Goal: Obtain resource: Download file/media

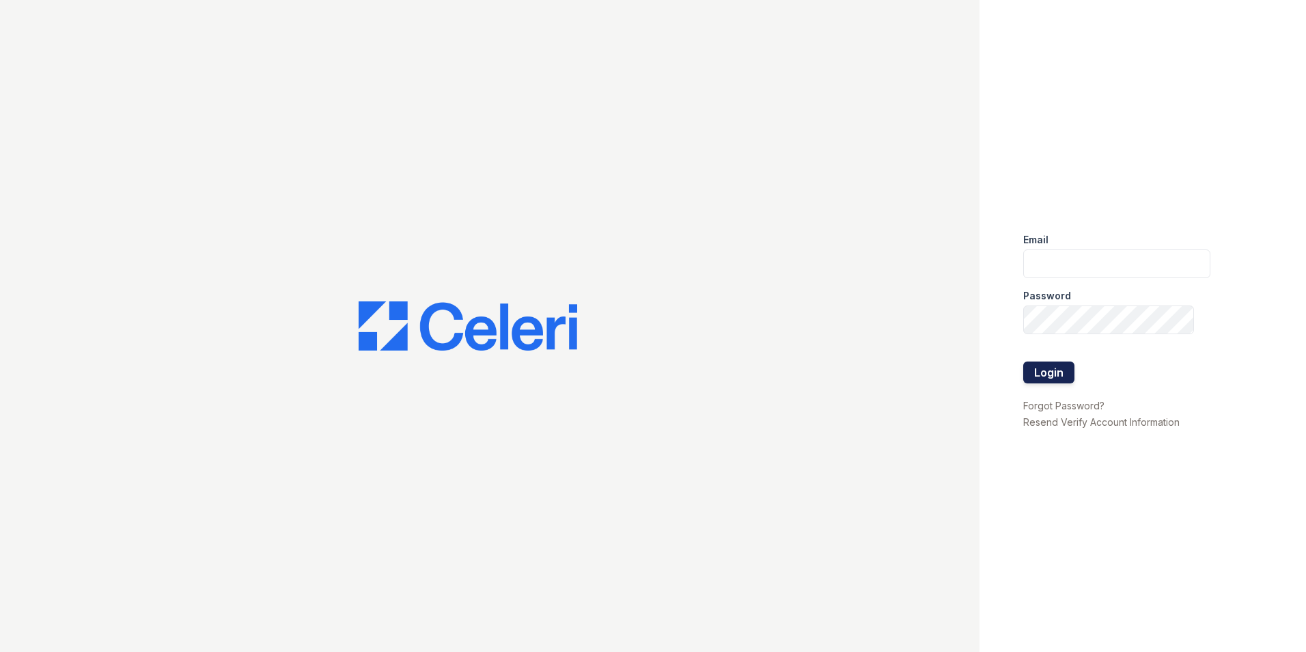
type input "[EMAIL_ADDRESS][DOMAIN_NAME]"
click at [1045, 368] on button "Login" at bounding box center [1048, 372] width 51 height 22
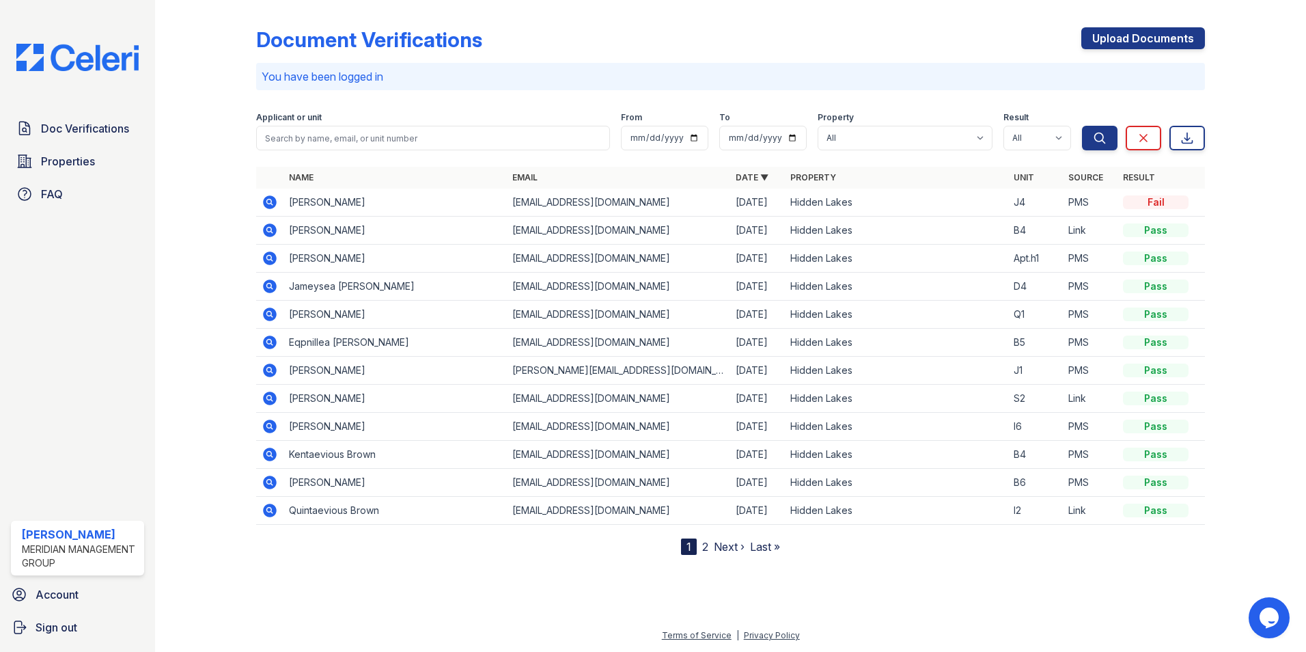
drag, startPoint x: 347, startPoint y: 203, endPoint x: 337, endPoint y: 205, distance: 9.8
click at [348, 203] on td "[PERSON_NAME]" at bounding box center [395, 203] width 223 height 28
click at [567, 207] on td "[EMAIL_ADDRESS][DOMAIN_NAME]" at bounding box center [618, 203] width 223 height 28
click at [568, 206] on td "[EMAIL_ADDRESS][DOMAIN_NAME]" at bounding box center [618, 203] width 223 height 28
click at [299, 191] on td "[PERSON_NAME]" at bounding box center [395, 203] width 223 height 28
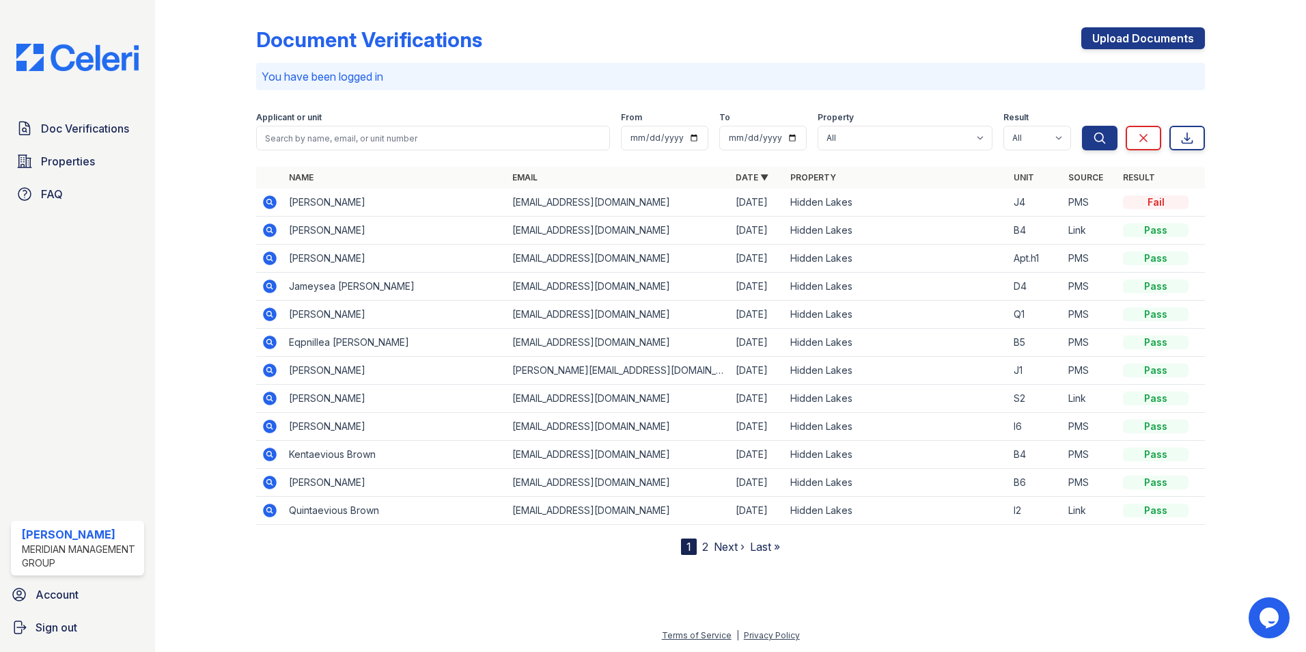
click at [297, 203] on td "Jameashia Holder" at bounding box center [395, 203] width 223 height 28
click at [353, 204] on td "Jameashia Holder" at bounding box center [395, 203] width 223 height 28
click at [270, 201] on icon at bounding box center [268, 200] width 3 height 3
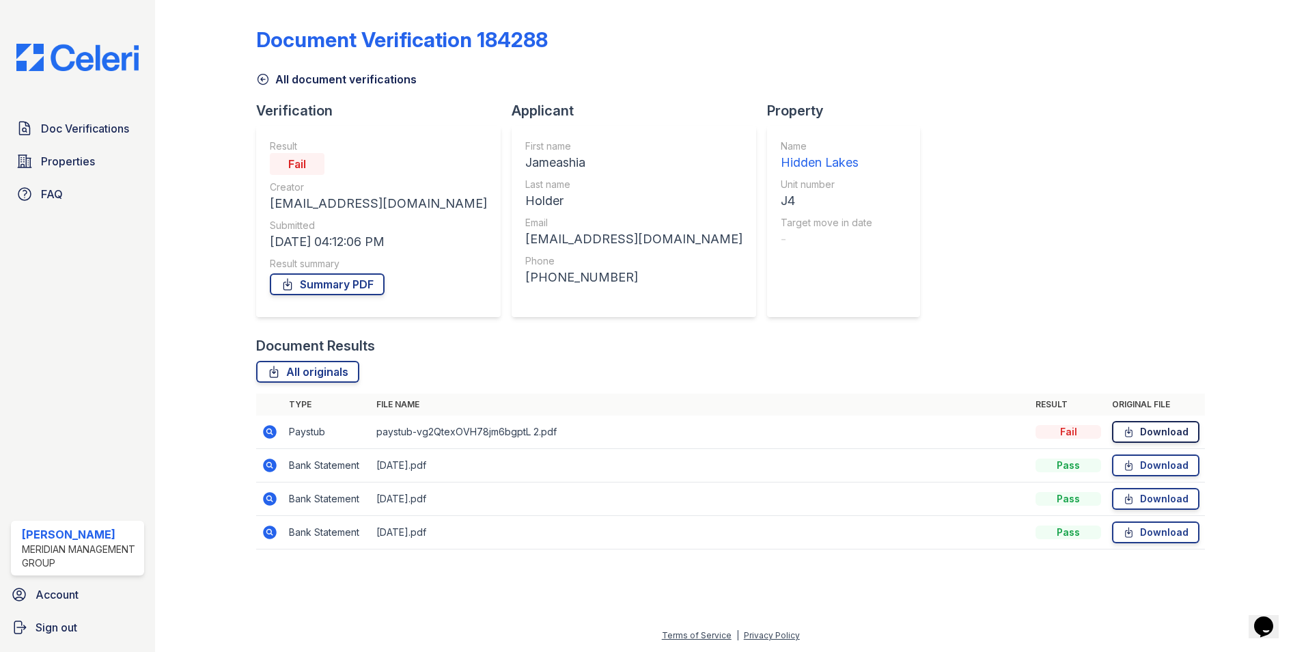
click at [1143, 434] on link "Download" at bounding box center [1155, 432] width 87 height 22
click at [1132, 464] on icon at bounding box center [1129, 465] width 12 height 14
click at [1126, 426] on icon at bounding box center [1129, 432] width 12 height 14
click at [1181, 437] on link "Download" at bounding box center [1155, 432] width 87 height 22
click at [92, 131] on span "Doc Verifications" at bounding box center [85, 128] width 88 height 16
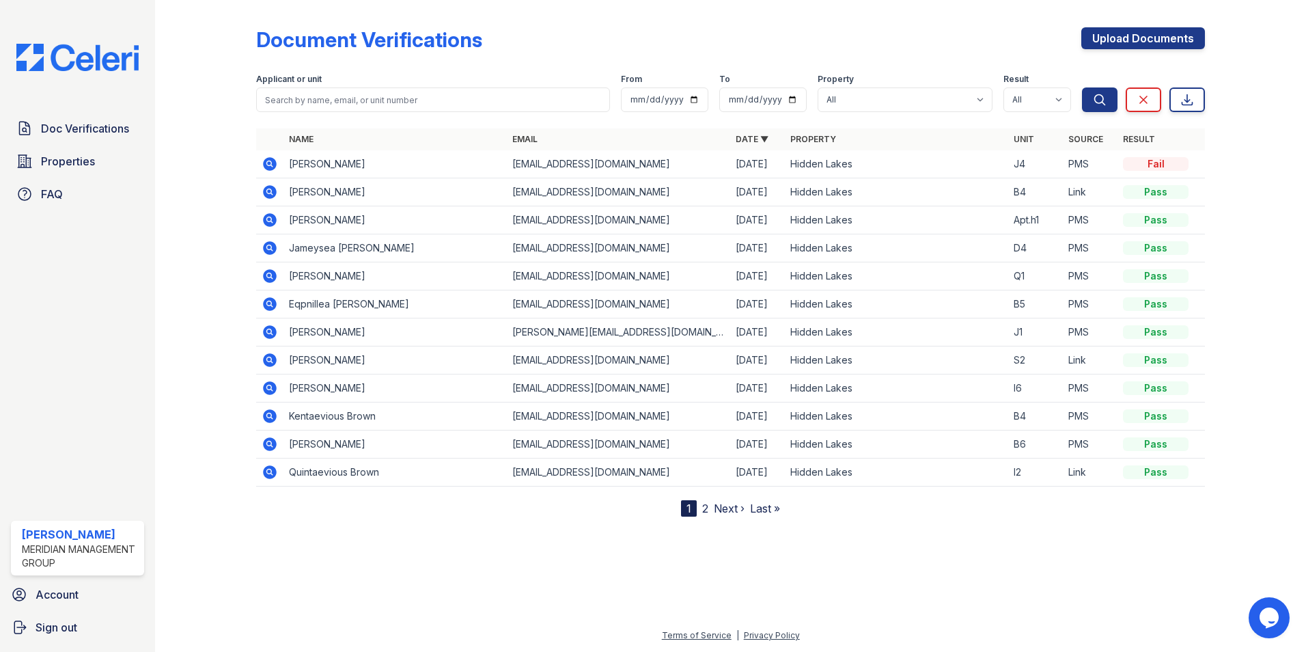
click at [275, 165] on icon at bounding box center [270, 164] width 14 height 14
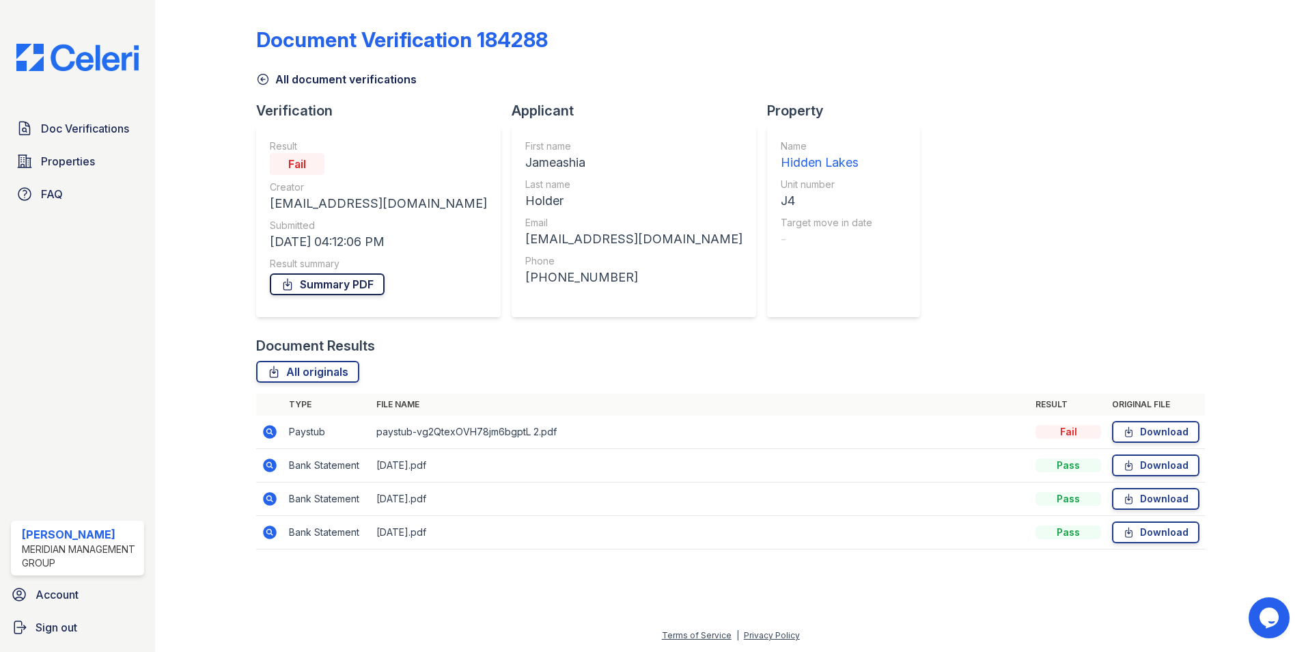
click at [303, 286] on link "Summary PDF" at bounding box center [327, 284] width 115 height 22
